Goal: Task Accomplishment & Management: Use online tool/utility

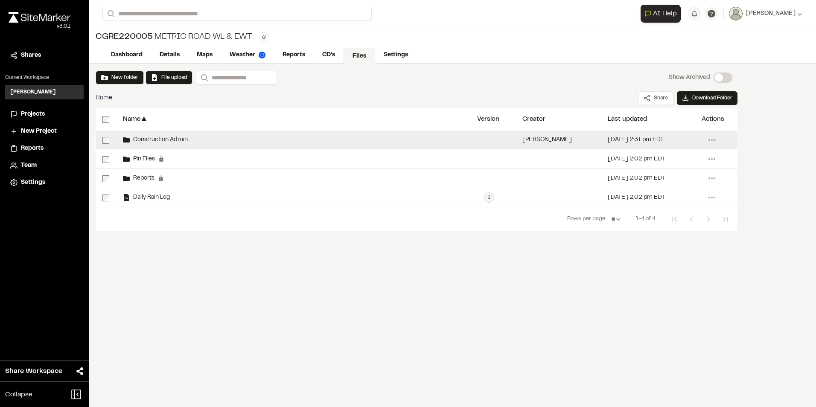
click at [182, 136] on div "Construction Admin" at bounding box center [293, 140] width 354 height 19
click at [180, 135] on div "Construction Admin" at bounding box center [293, 140] width 354 height 19
click at [178, 141] on span "Construction Admin" at bounding box center [159, 140] width 58 height 6
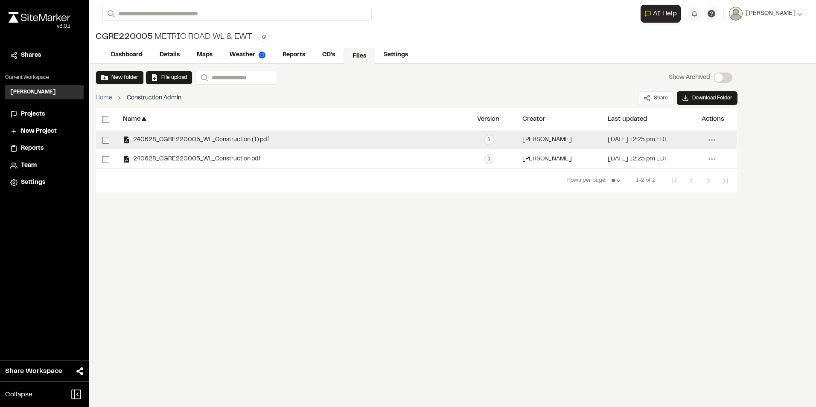
click at [159, 137] on span "240628_CGRE220005_WL_Construction (1).pdf" at bounding box center [200, 140] width 140 height 6
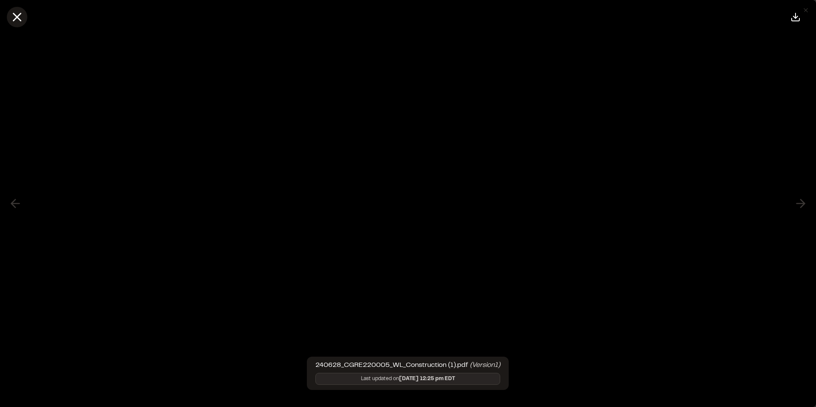
click at [15, 15] on line at bounding box center [17, 17] width 7 height 7
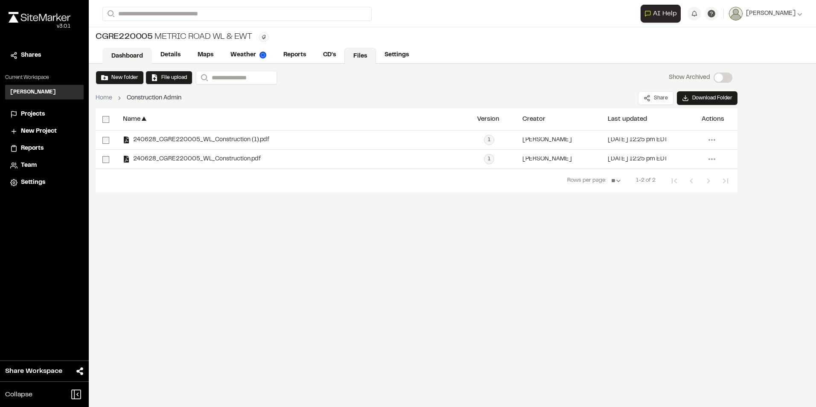
click at [121, 55] on link "Dashboard" at bounding box center [126, 56] width 49 height 16
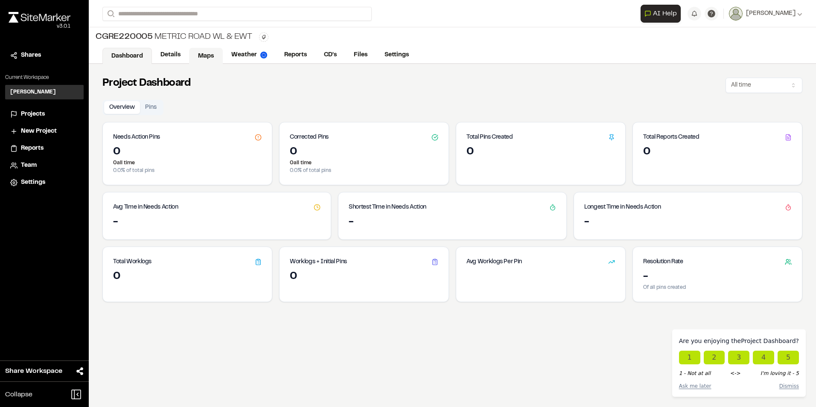
click at [213, 55] on link "Maps" at bounding box center [206, 56] width 34 height 16
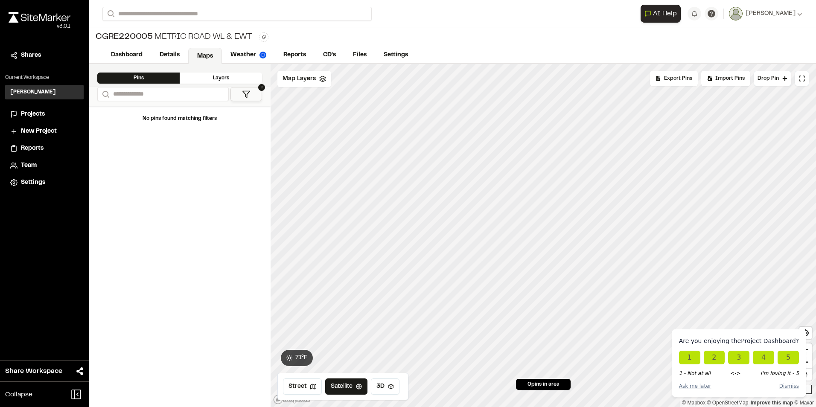
click at [28, 111] on span "Projects" at bounding box center [33, 114] width 24 height 9
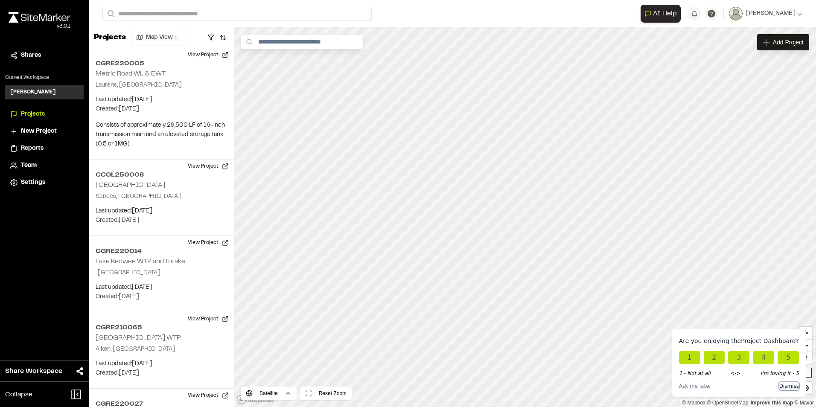
click at [791, 387] on button "Dismiss" at bounding box center [789, 386] width 20 height 8
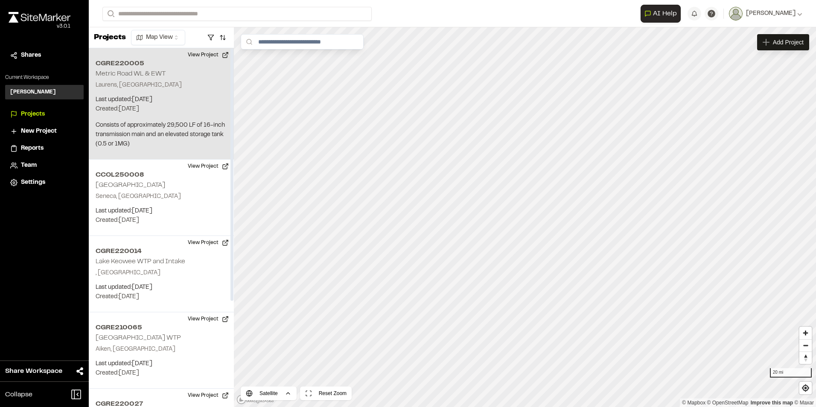
click at [181, 96] on p "Last updated: Oct 9, 2025" at bounding box center [161, 99] width 131 height 9
click at [205, 57] on button "View Project" at bounding box center [208, 55] width 51 height 14
click at [177, 104] on p "Last updated: Oct 9, 2025" at bounding box center [161, 99] width 131 height 9
click at [206, 56] on button "View Project" at bounding box center [208, 55] width 51 height 14
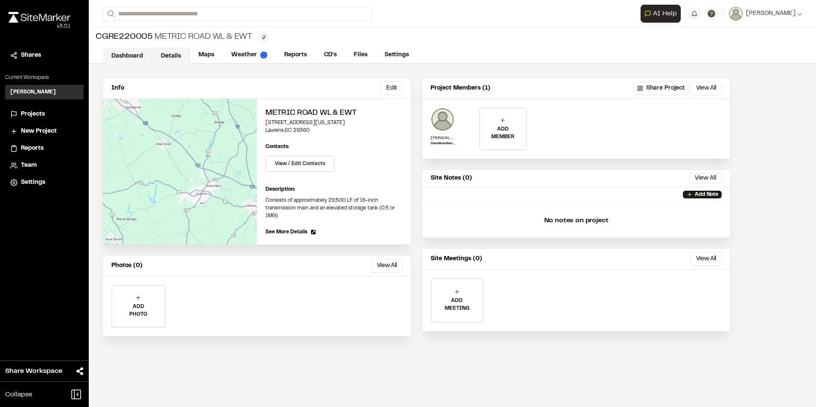
click at [124, 52] on link "Dashboard" at bounding box center [126, 56] width 49 height 16
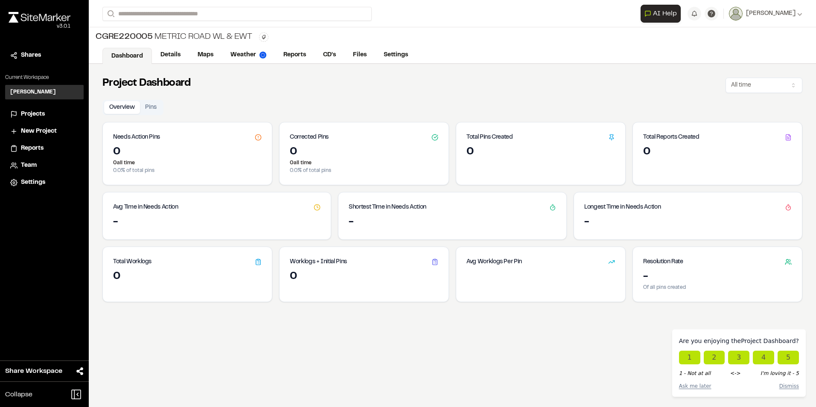
click at [36, 111] on span "Projects" at bounding box center [33, 114] width 24 height 9
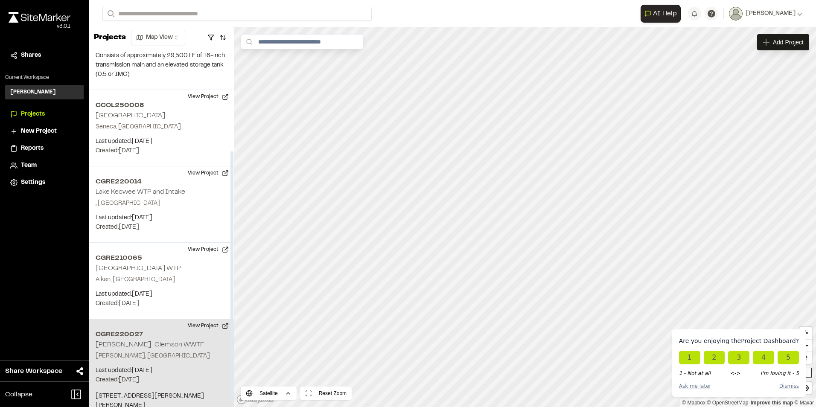
scroll to position [151, 0]
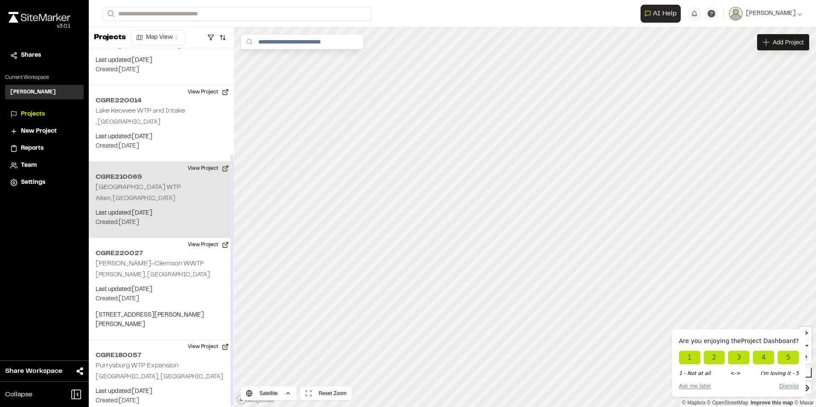
click at [159, 193] on div "CGRE210065 [GEOGRAPHIC_DATA] WTP [GEOGRAPHIC_DATA], [GEOGRAPHIC_DATA] Last upda…" at bounding box center [161, 200] width 145 height 76
click at [214, 167] on button "View Project" at bounding box center [208, 169] width 51 height 14
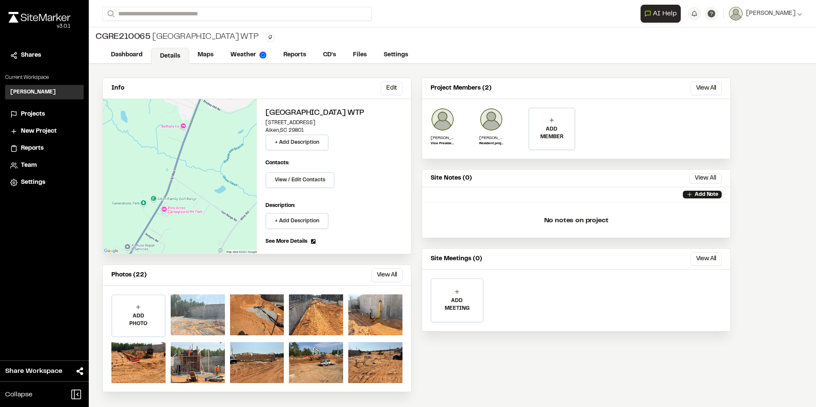
click at [193, 316] on div at bounding box center [198, 314] width 54 height 41
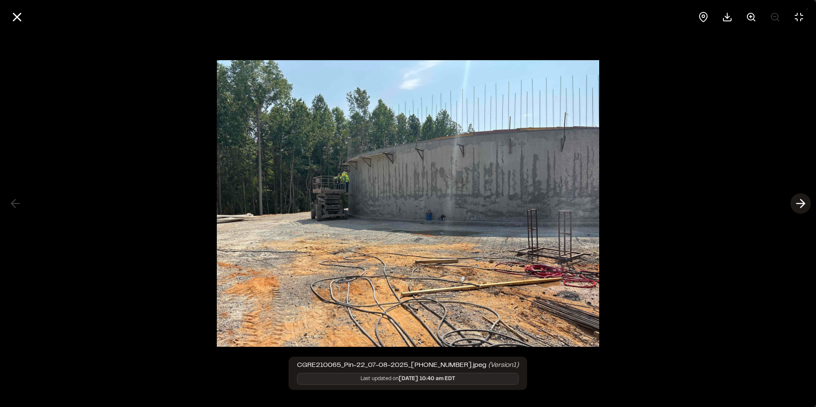
click at [798, 202] on icon at bounding box center [800, 203] width 14 height 15
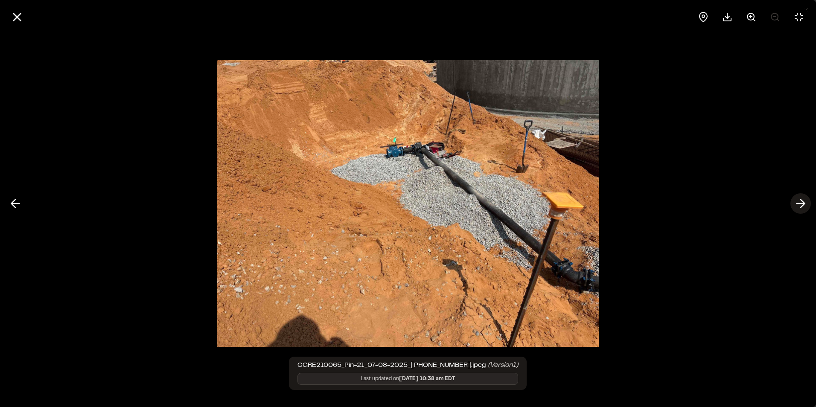
click at [798, 202] on icon at bounding box center [800, 203] width 14 height 15
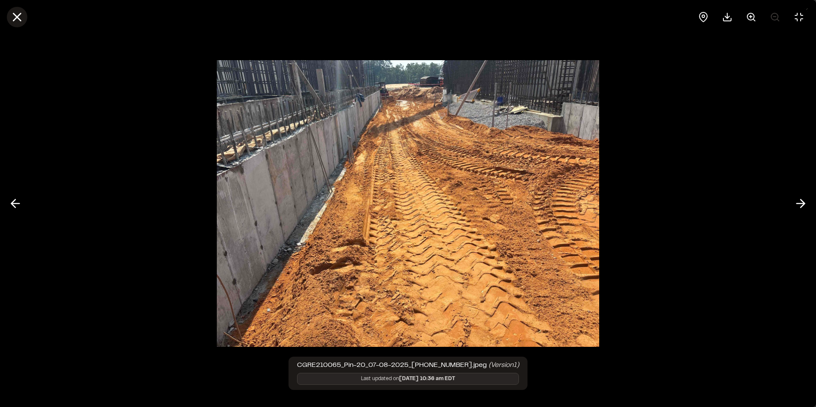
click at [21, 18] on icon at bounding box center [17, 17] width 15 height 15
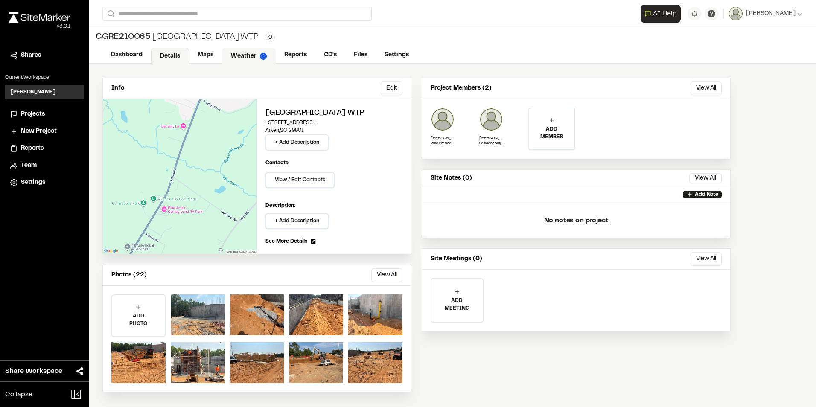
click at [244, 57] on link "Weather" at bounding box center [249, 56] width 54 height 16
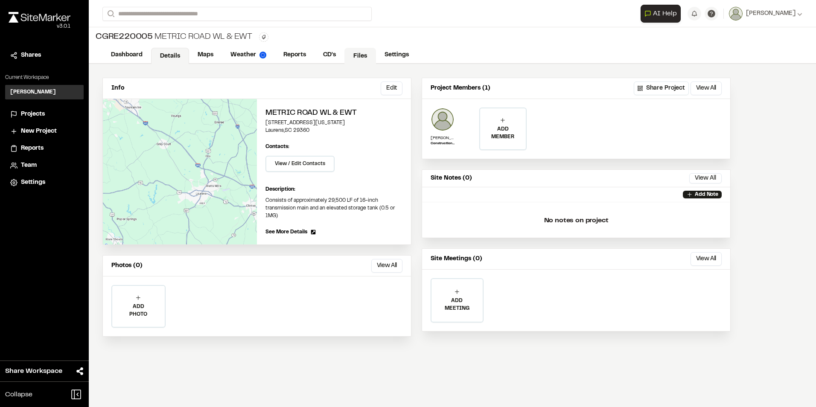
click at [362, 55] on link "Files" at bounding box center [360, 56] width 32 height 16
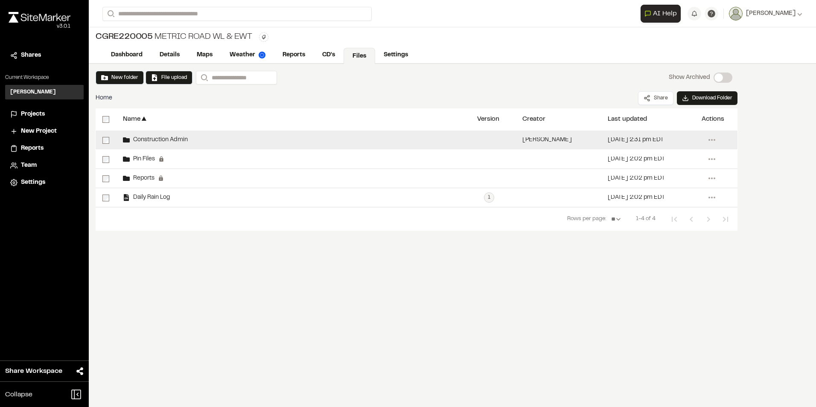
click at [150, 138] on span "Construction Admin" at bounding box center [159, 140] width 58 height 6
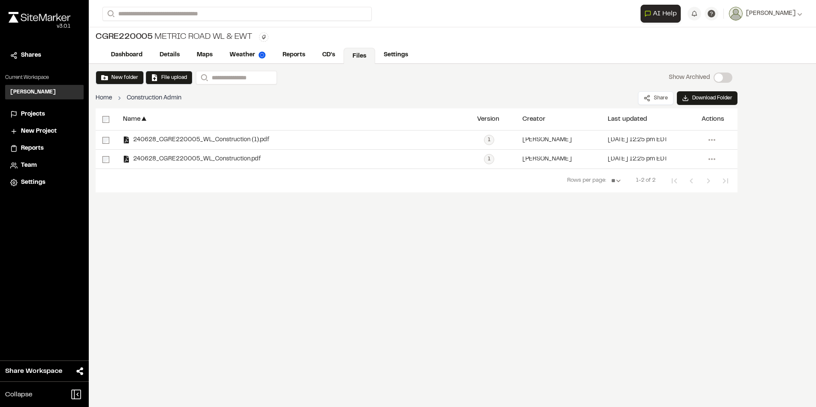
click at [106, 99] on link "Home" at bounding box center [104, 97] width 17 height 9
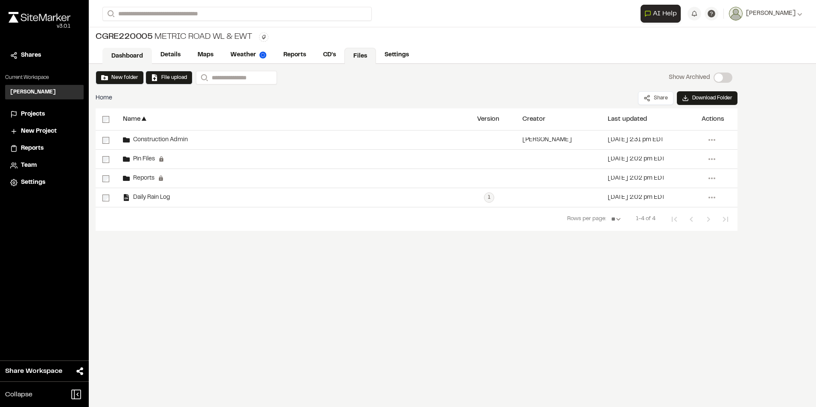
click at [120, 57] on link "Dashboard" at bounding box center [126, 56] width 49 height 16
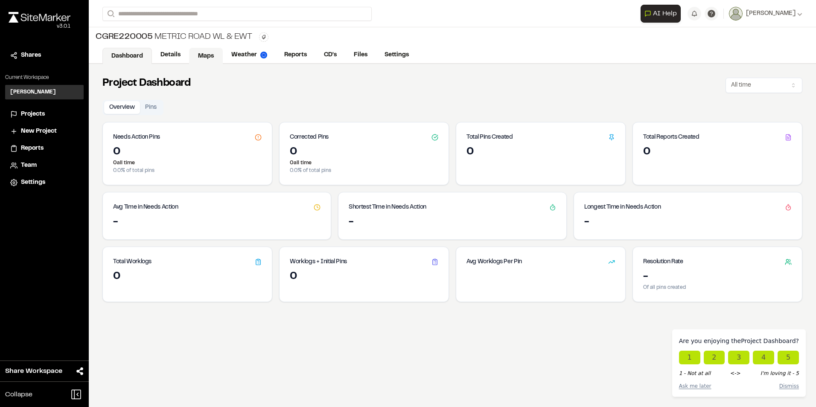
click at [201, 55] on link "Maps" at bounding box center [206, 56] width 34 height 16
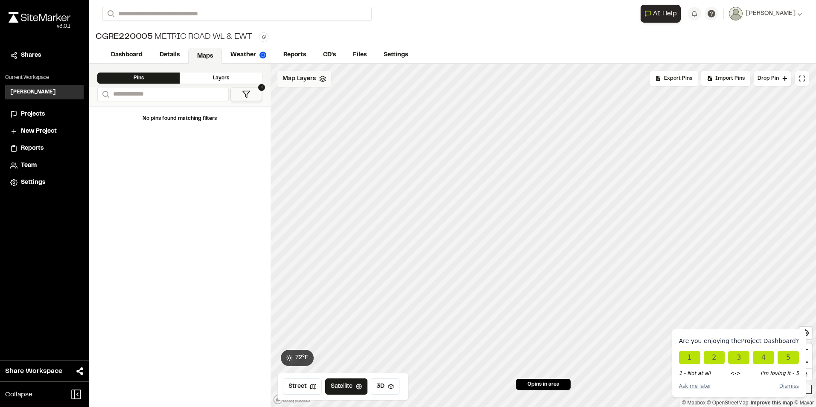
click at [315, 82] on div "Map Layers" at bounding box center [304, 79] width 54 height 16
click at [337, 78] on html "Are you enjoying the Project Dashboard ? 1 2 3 4 5 1 - Not at all <-> I'm lovin…" at bounding box center [408, 203] width 816 height 407
click at [306, 95] on link "Add Layer" at bounding box center [309, 97] width 64 height 15
select select "****"
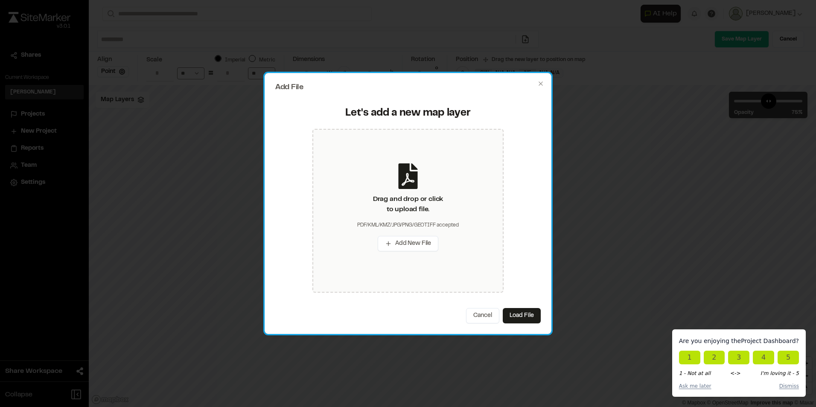
click at [544, 84] on div "Add File Let's add a new map layer Drag and drop or click to upload file. PDF/K…" at bounding box center [407, 203] width 287 height 261
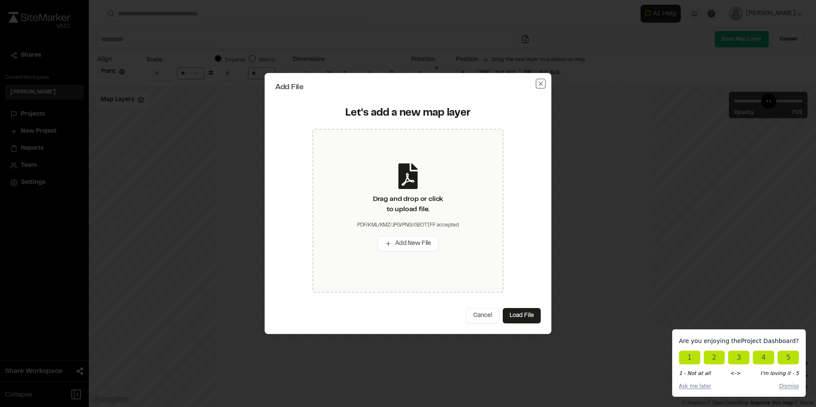
click at [543, 85] on icon "button" at bounding box center [540, 83] width 7 height 7
